Goal: Navigation & Orientation: Find specific page/section

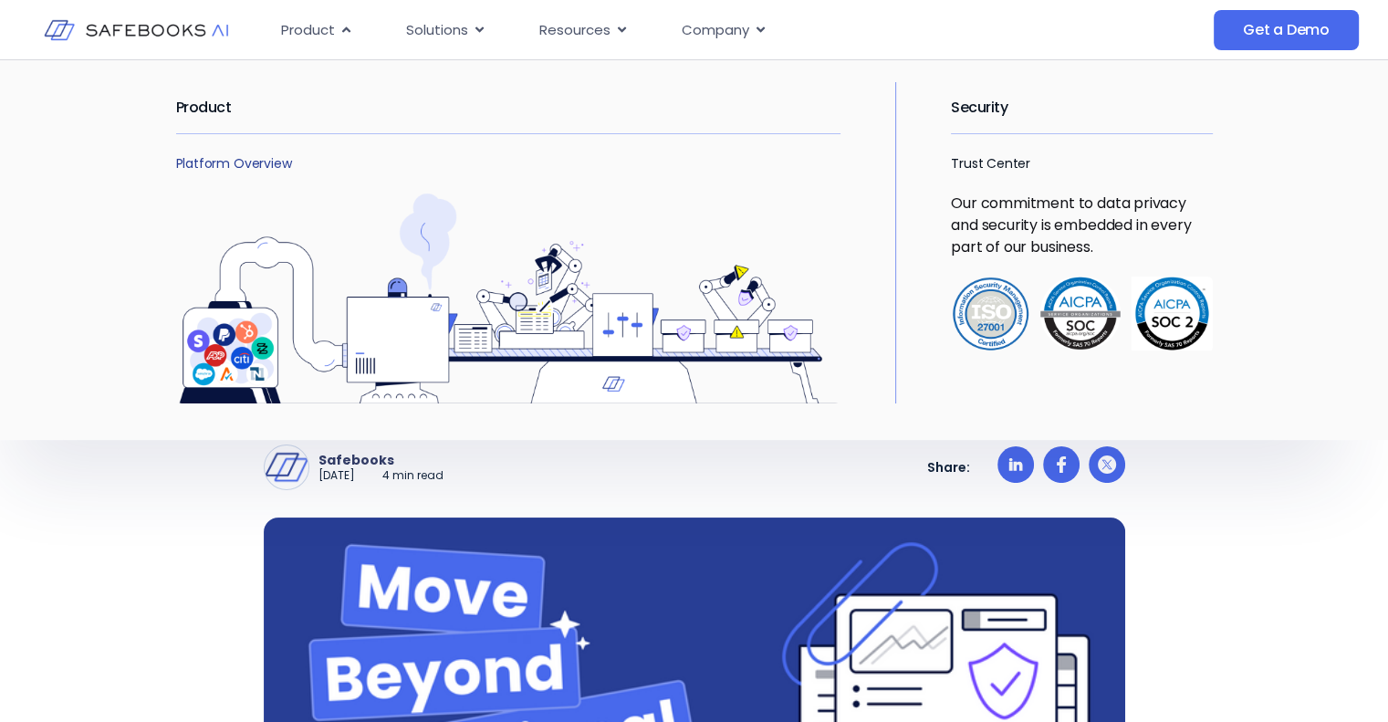
click at [226, 158] on link "Platform Overview" at bounding box center [234, 163] width 116 height 18
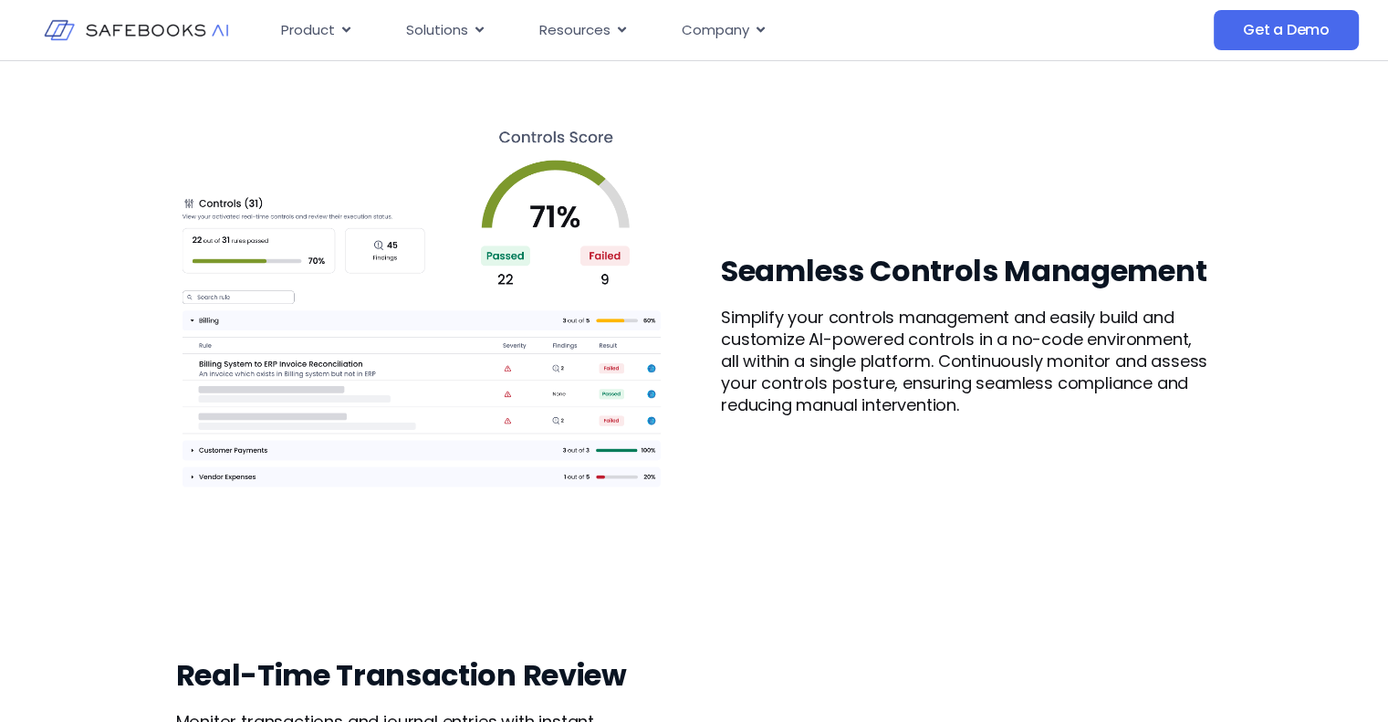
scroll to position [2339, 0]
